Goal: Task Accomplishment & Management: Use online tool/utility

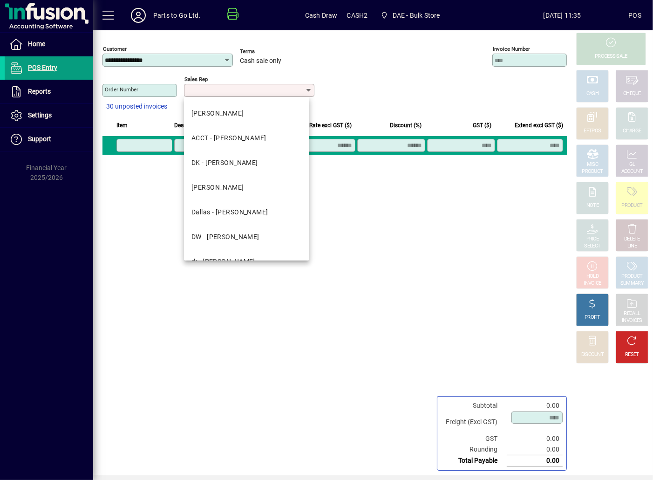
click at [653, 459] on div "CHEQUE CHARGE GL ACCOUNT PRODUCT DELETE LINE PRODUCT SUMMARY RECALL INVOICES RE…" at bounding box center [634, 272] width 40 height 408
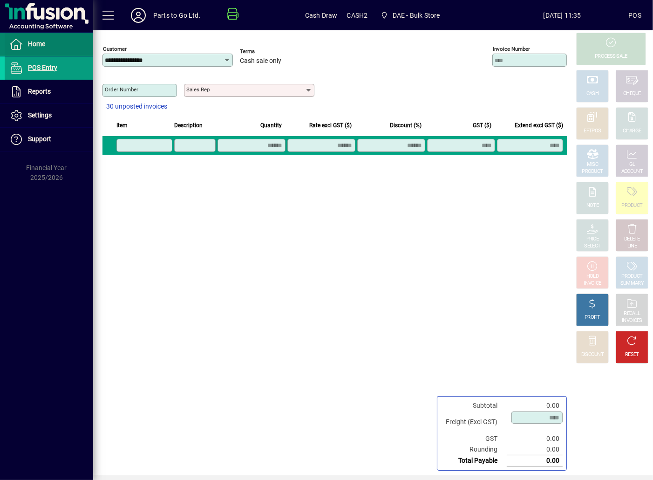
click at [27, 43] on span "Home" at bounding box center [25, 44] width 41 height 11
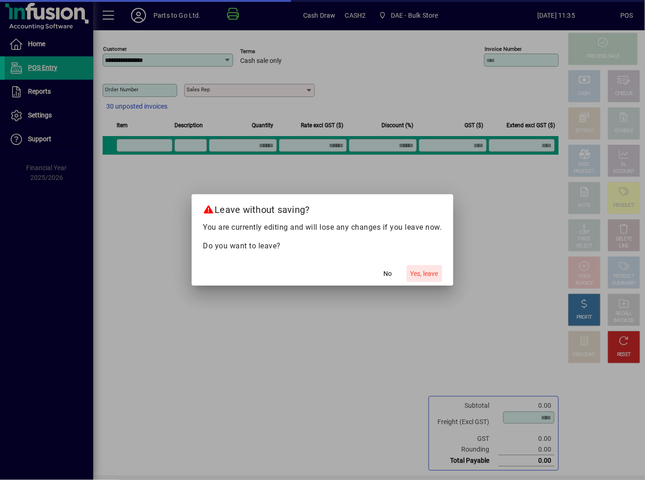
click at [427, 276] on span "Yes, leave" at bounding box center [424, 274] width 28 height 10
